Goal: Task Accomplishment & Management: Manage account settings

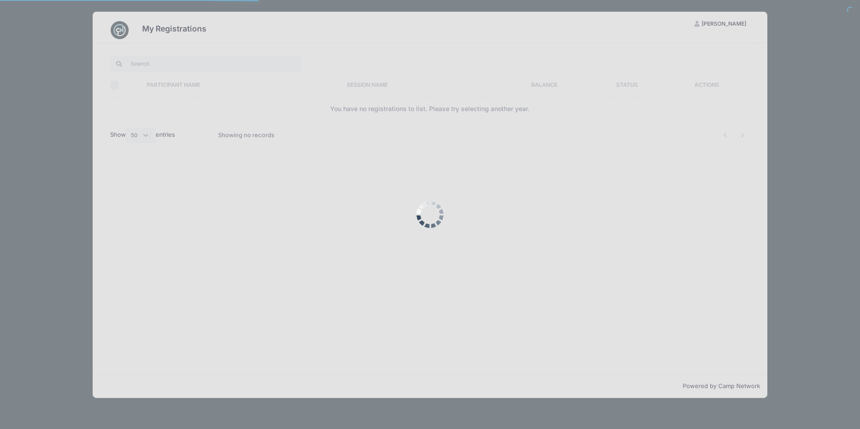
select select "50"
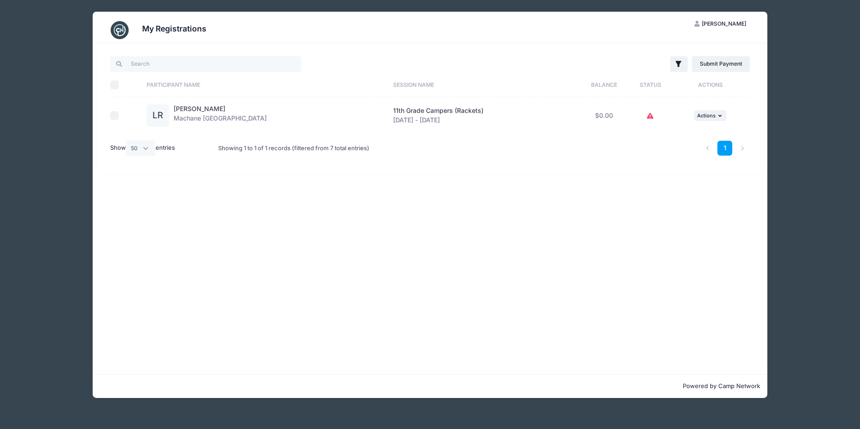
click at [643, 105] on td at bounding box center [650, 115] width 41 height 37
click at [650, 115] on td at bounding box center [650, 115] width 41 height 37
click at [708, 117] on span "Actions" at bounding box center [706, 115] width 18 height 6
click at [651, 129] on link "View Registration" at bounding box center [677, 135] width 81 height 17
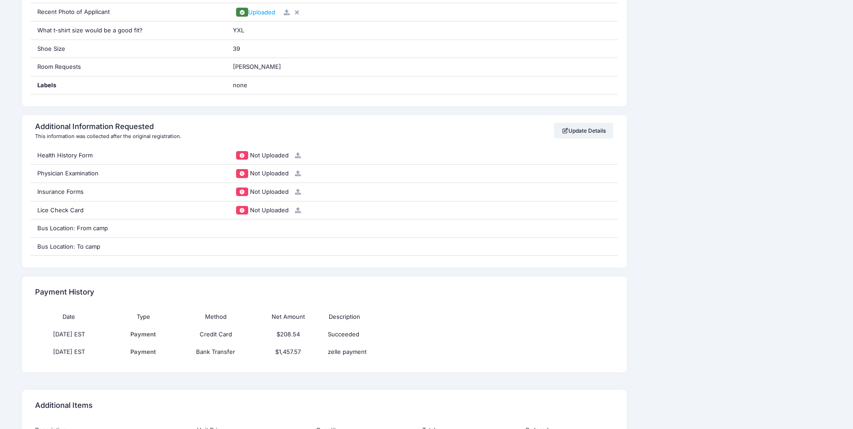
scroll to position [765, 0]
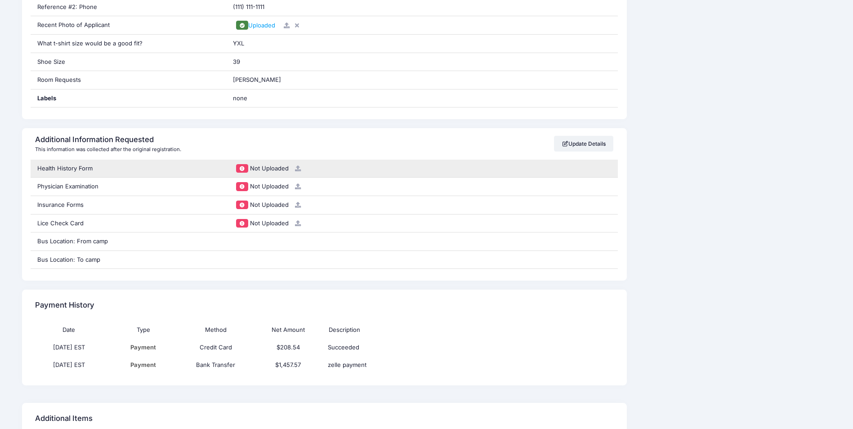
click at [295, 168] on icon at bounding box center [298, 169] width 7 height 6
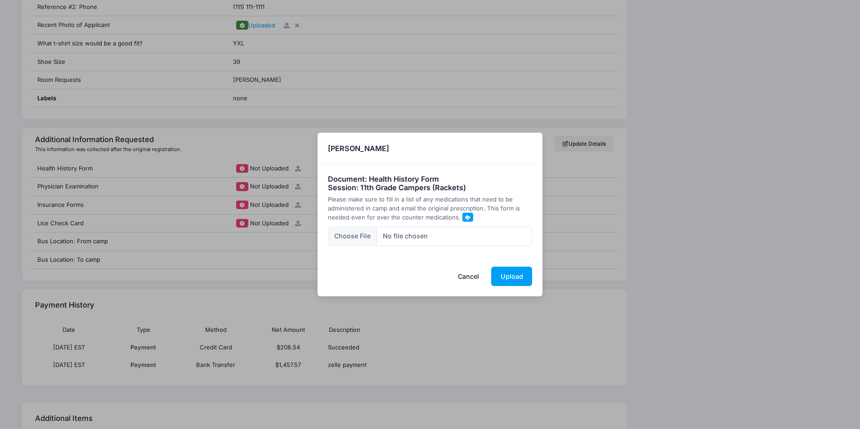
click at [468, 276] on button "Cancel" at bounding box center [469, 276] width 40 height 19
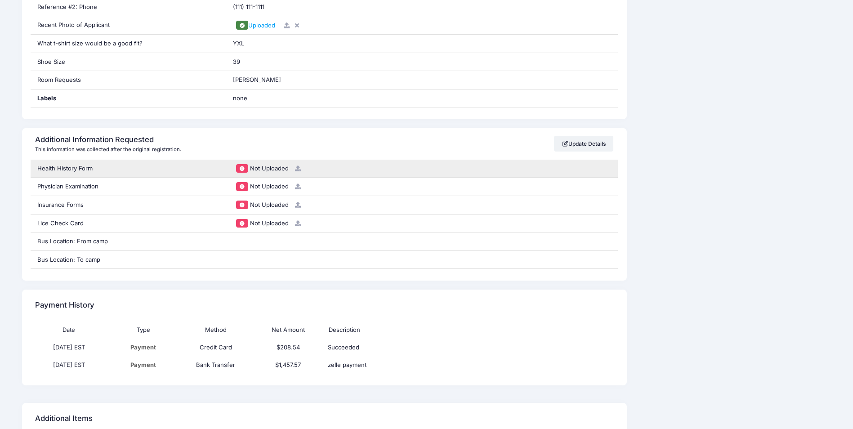
click at [93, 169] on div "Health History Form" at bounding box center [129, 169] width 196 height 18
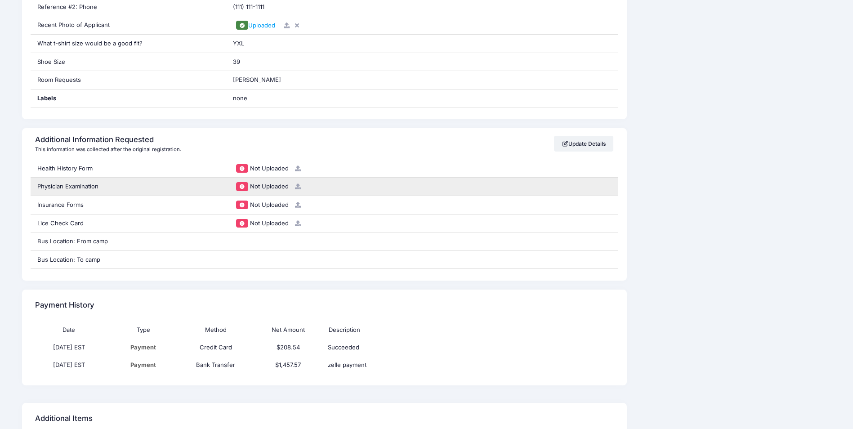
click at [95, 184] on div "Physician Examination" at bounding box center [129, 187] width 196 height 18
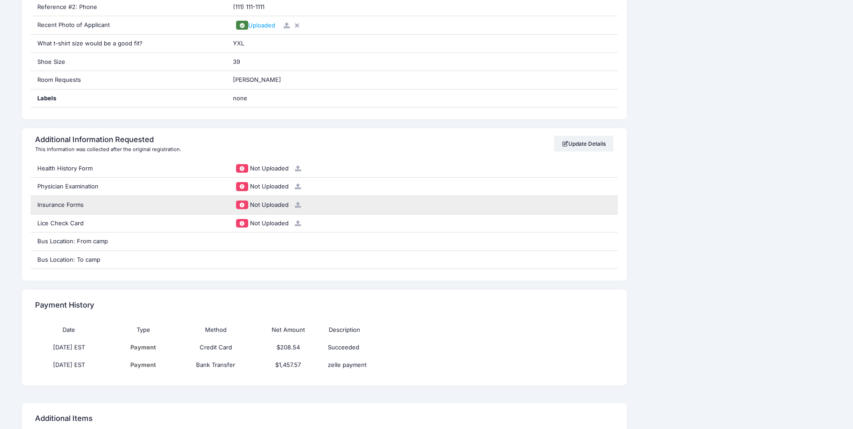
click at [96, 201] on div "Insurance Forms" at bounding box center [129, 205] width 196 height 18
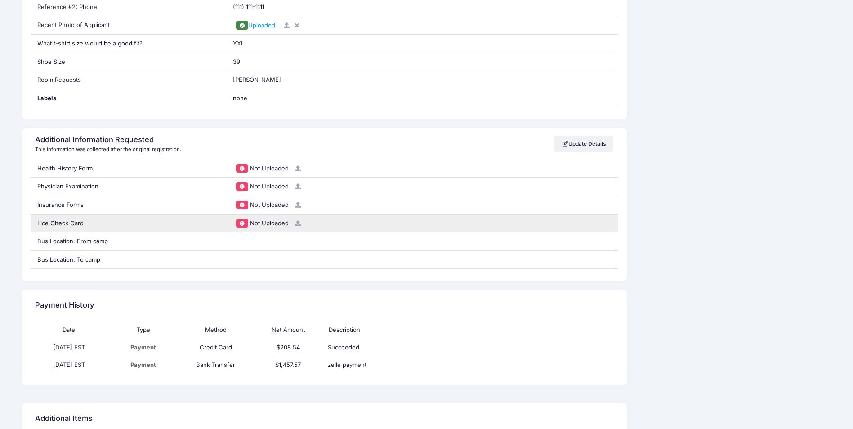
click at [96, 225] on div "Lice Check Card" at bounding box center [129, 224] width 196 height 18
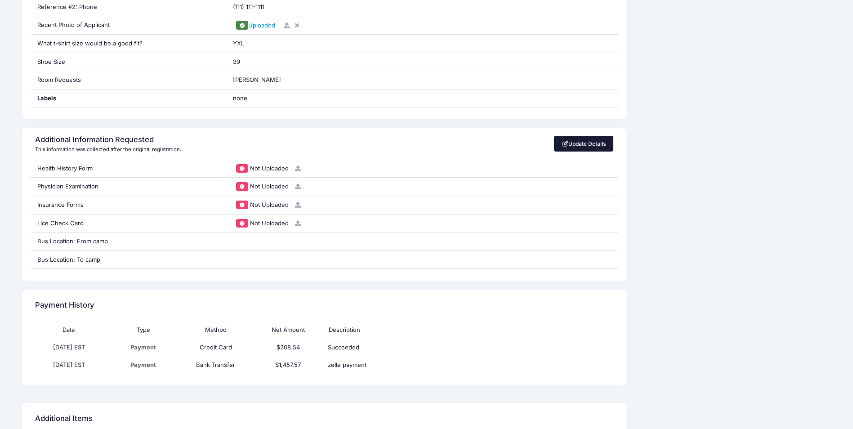
click at [573, 144] on link "Update Details" at bounding box center [584, 143] width 60 height 15
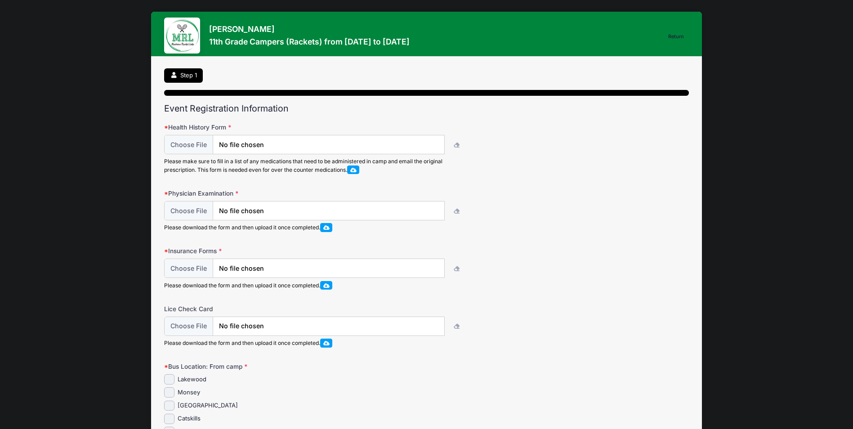
click at [353, 170] on span at bounding box center [353, 169] width 6 height 5
click at [330, 226] on span at bounding box center [326, 227] width 6 height 5
click at [329, 285] on span at bounding box center [326, 285] width 6 height 5
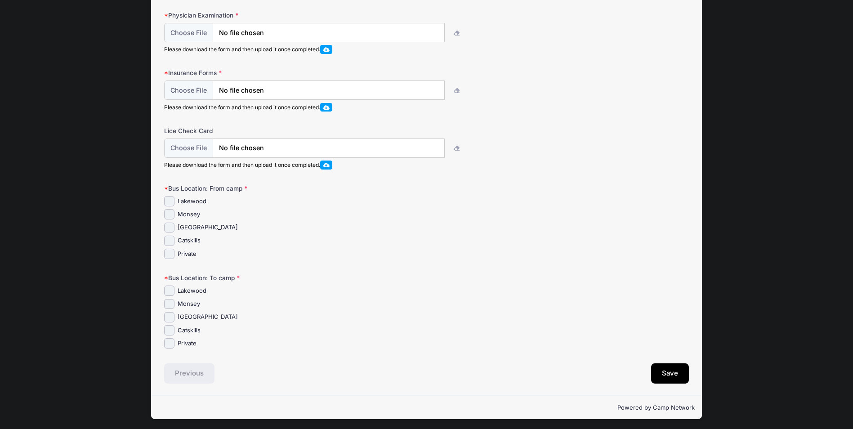
scroll to position [180, 0]
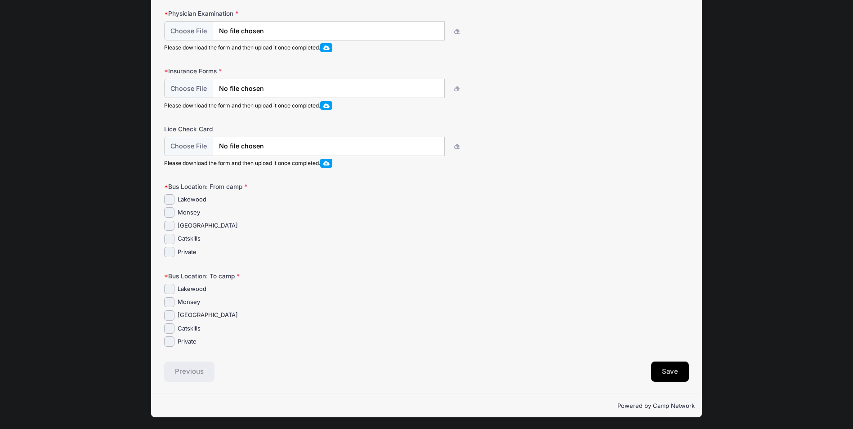
click at [674, 371] on button "Save" at bounding box center [670, 372] width 38 height 21
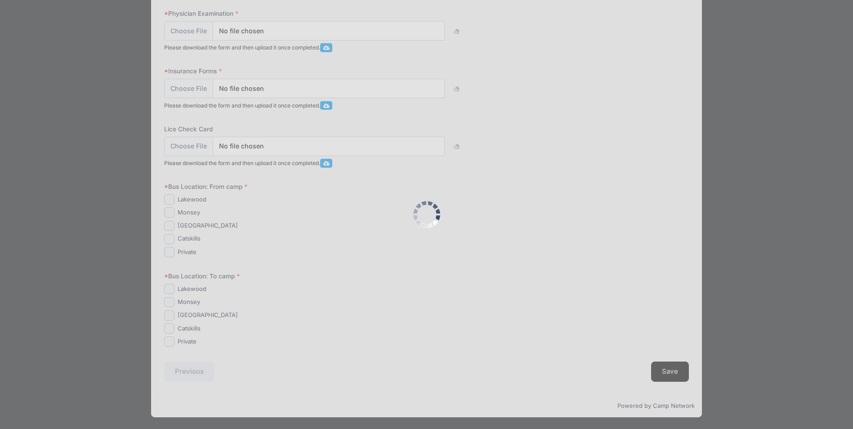
scroll to position [0, 0]
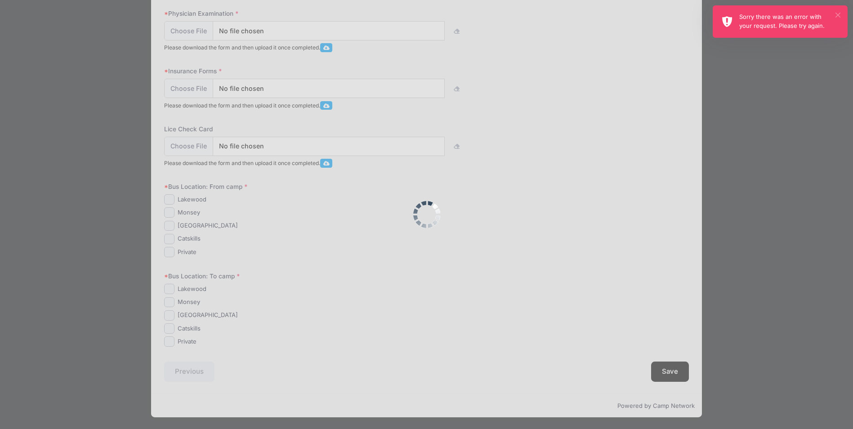
click at [837, 13] on button "×" at bounding box center [838, 15] width 5 height 5
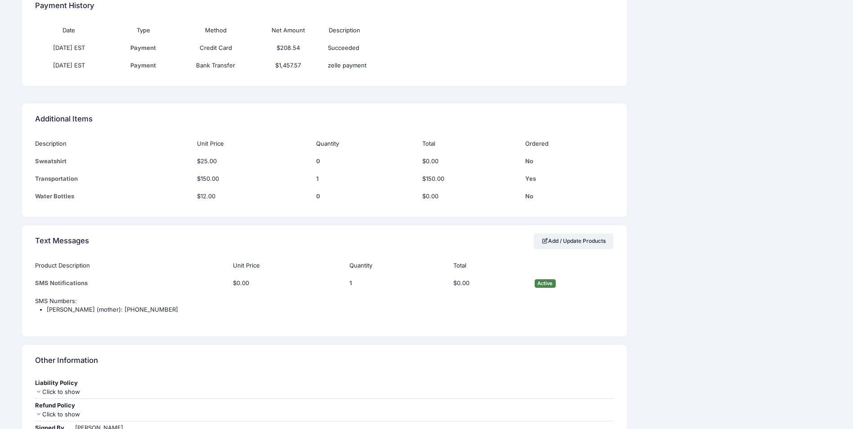
scroll to position [1137, 0]
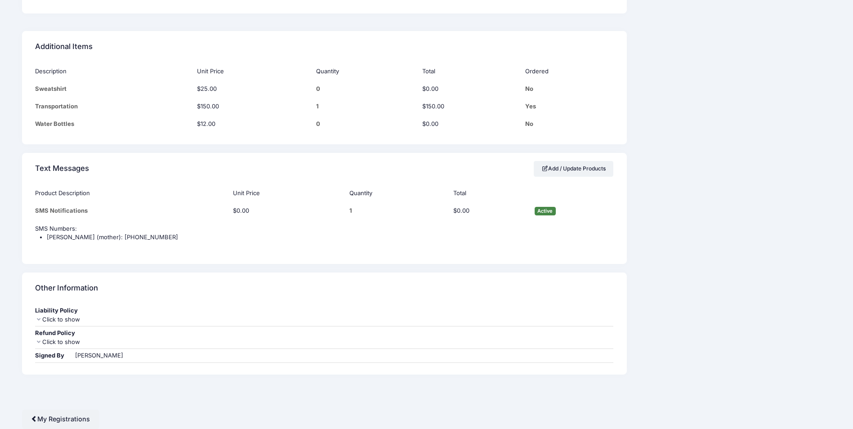
click at [35, 342] on icon at bounding box center [38, 342] width 7 height 6
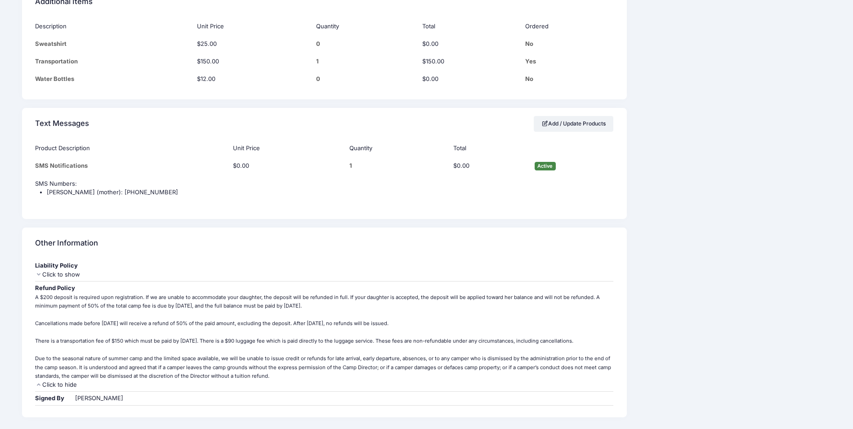
scroll to position [1224, 0]
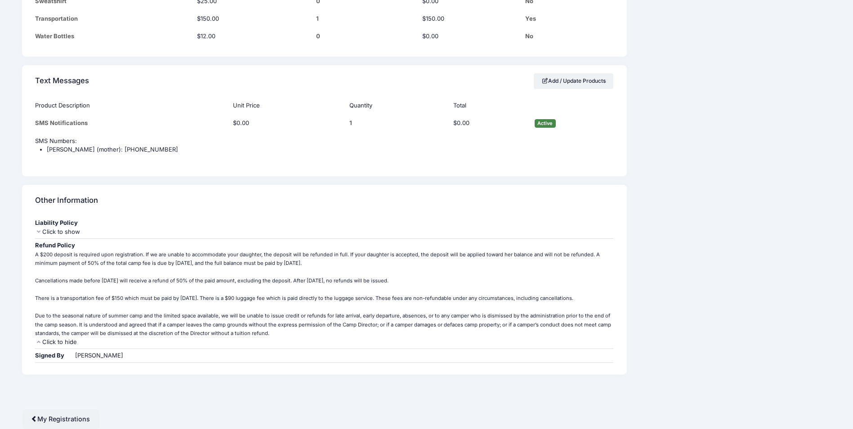
click at [35, 244] on div "Refund Policy" at bounding box center [324, 245] width 579 height 9
click at [38, 231] on icon at bounding box center [38, 232] width 7 height 6
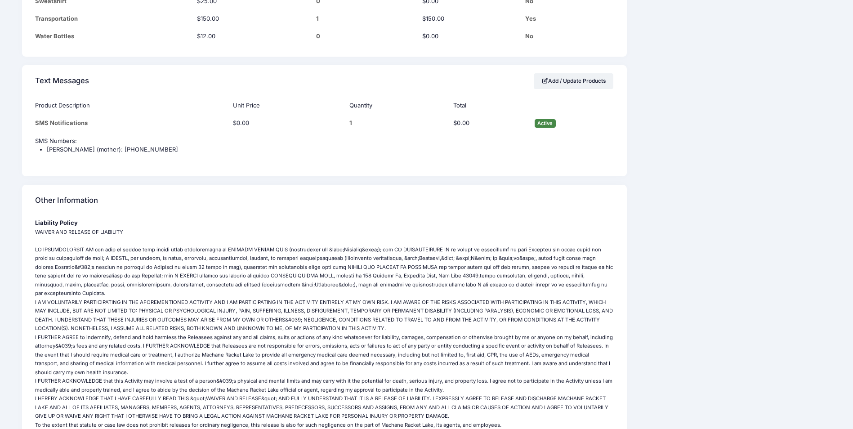
click at [38, 231] on small "WAIVER AND RELEASE OF LIABILITY I AM VOLUNTARILY PARTICIPATING IN THE AFOREMENT…" at bounding box center [324, 372] width 578 height 287
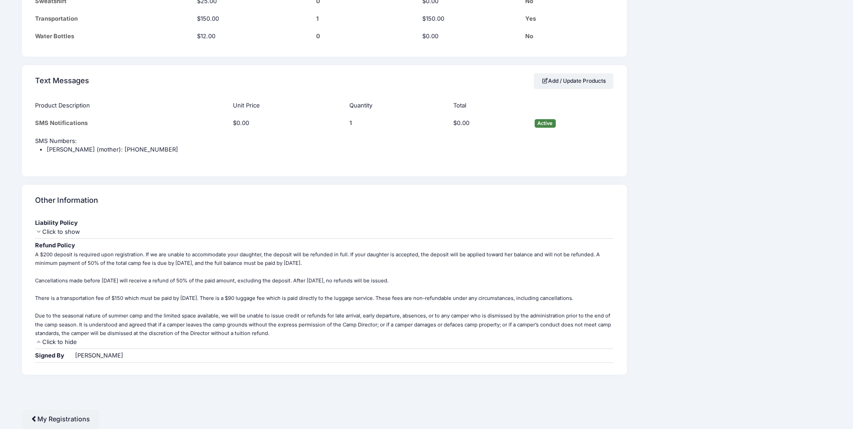
click at [37, 243] on div "Refund Policy" at bounding box center [324, 245] width 579 height 9
click at [37, 342] on icon at bounding box center [38, 342] width 7 height 6
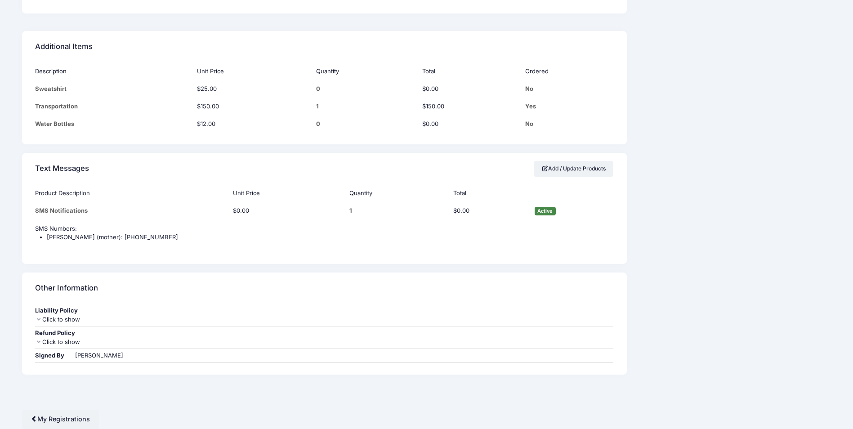
click at [100, 355] on div "leah retter" at bounding box center [99, 355] width 48 height 9
drag, startPoint x: 100, startPoint y: 355, endPoint x: 65, endPoint y: 356, distance: 35.1
click at [65, 356] on div "Signed By leah retter" at bounding box center [324, 356] width 579 height 14
drag, startPoint x: 65, startPoint y: 356, endPoint x: 130, endPoint y: 356, distance: 64.8
click at [130, 356] on div "Signed By leah retter" at bounding box center [324, 356] width 579 height 14
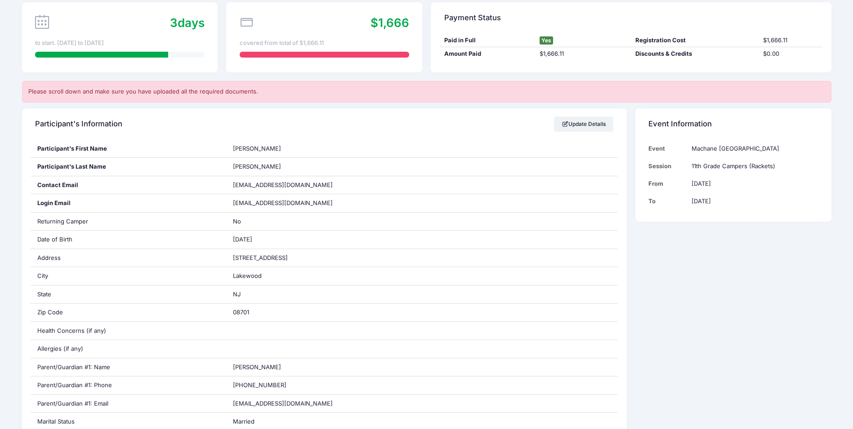
scroll to position [0, 0]
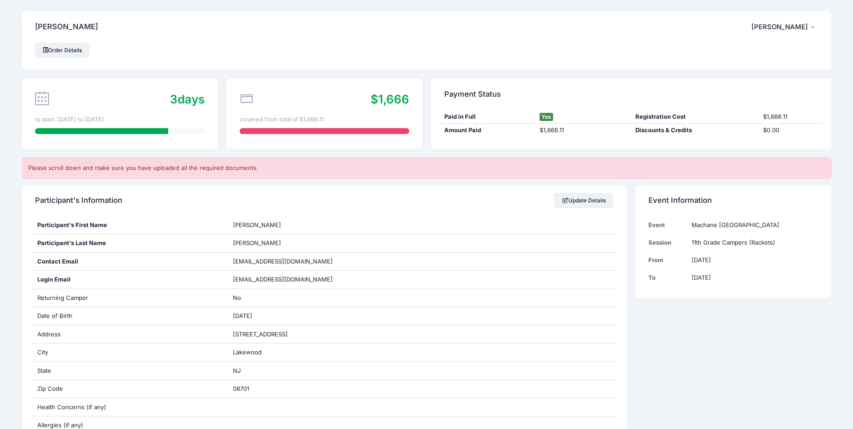
drag, startPoint x: 796, startPoint y: 21, endPoint x: 802, endPoint y: 23, distance: 6.7
click at [799, 21] on button "LR Leah Retter" at bounding box center [785, 27] width 67 height 21
click at [69, 52] on link "Order Details" at bounding box center [62, 50] width 55 height 15
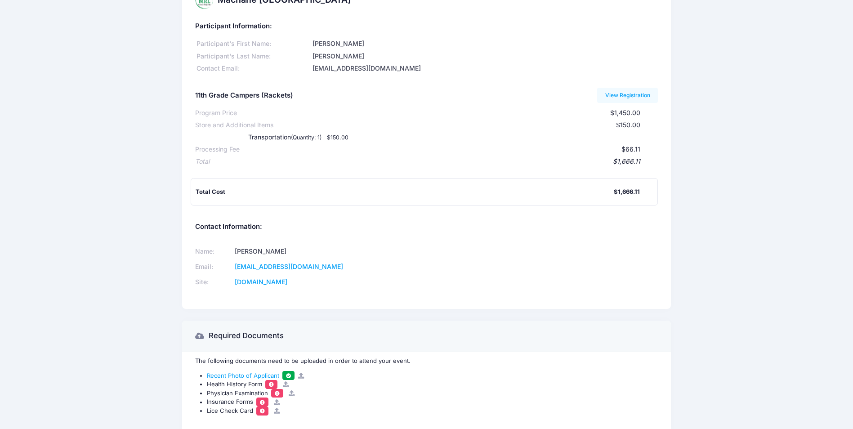
scroll to position [75, 0]
